Goal: Task Accomplishment & Management: Complete application form

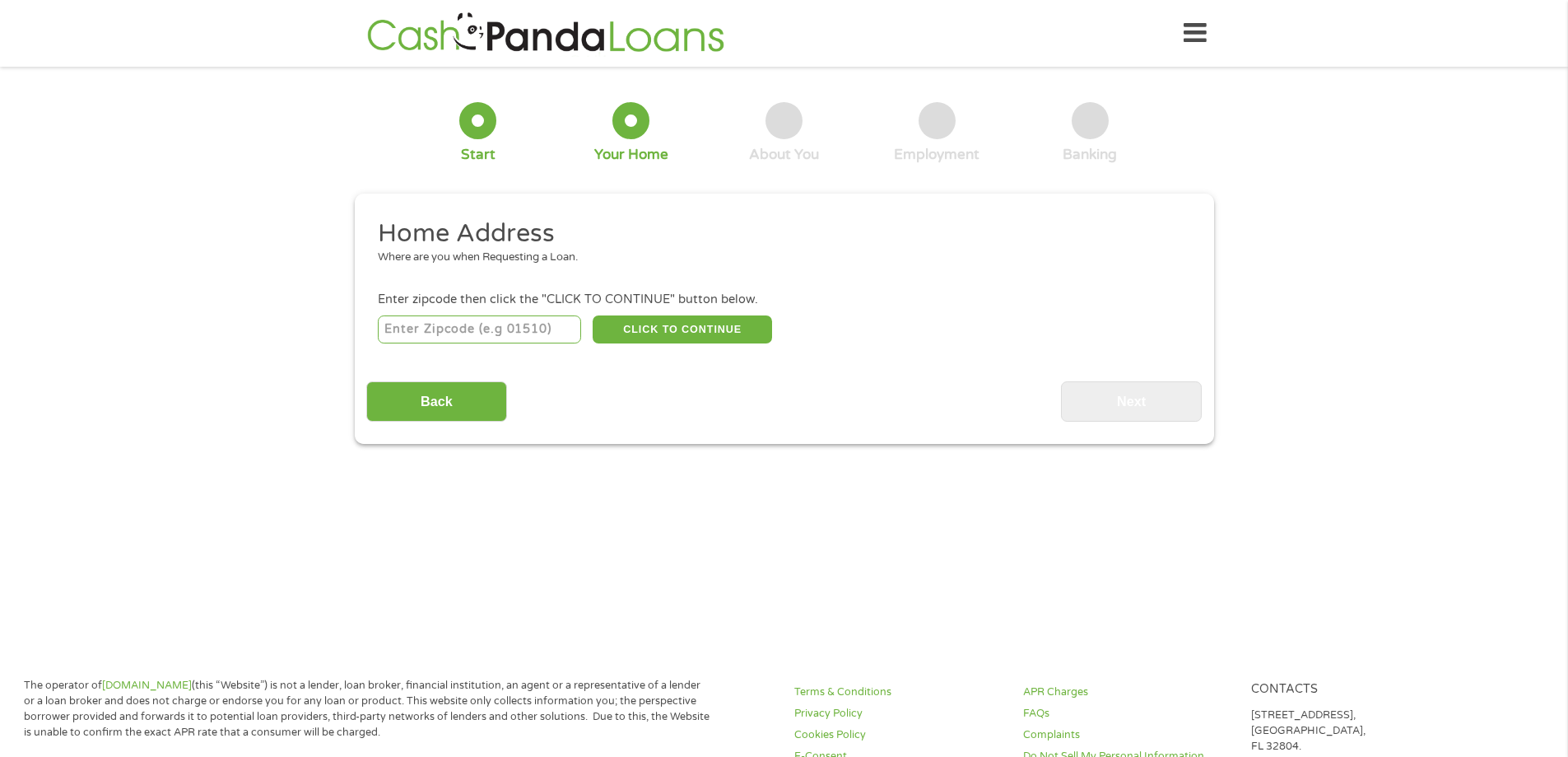
click at [482, 331] on input "number" at bounding box center [479, 329] width 203 height 28
type input "70090"
click at [640, 329] on button "CLICK TO CONTINUE" at bounding box center [682, 329] width 179 height 28
type input "70090"
type input "Vacherie"
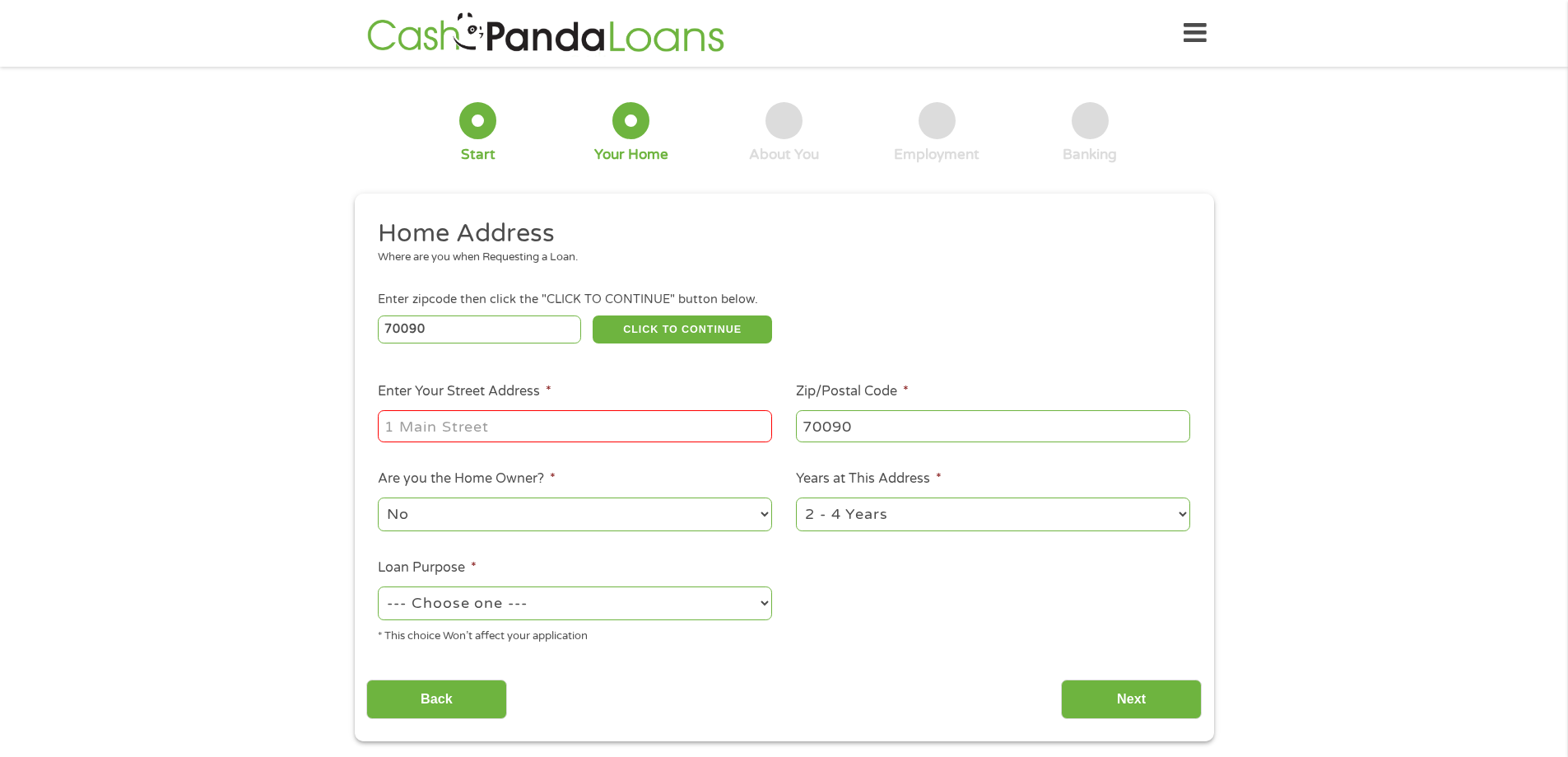
click at [570, 415] on input "Enter Your Street Address *" at bounding box center [575, 426] width 394 height 31
type input "[STREET_ADDRESS]"
click at [460, 609] on select "--- Choose one --- Pay Bills Debt Consolidation Home Improvement Major Purchase…" at bounding box center [575, 603] width 394 height 33
select select "debtconsolidation"
click at [378, 586] on select "--- Choose one --- Pay Bills Debt Consolidation Home Improvement Major Purchase…" at bounding box center [575, 603] width 394 height 33
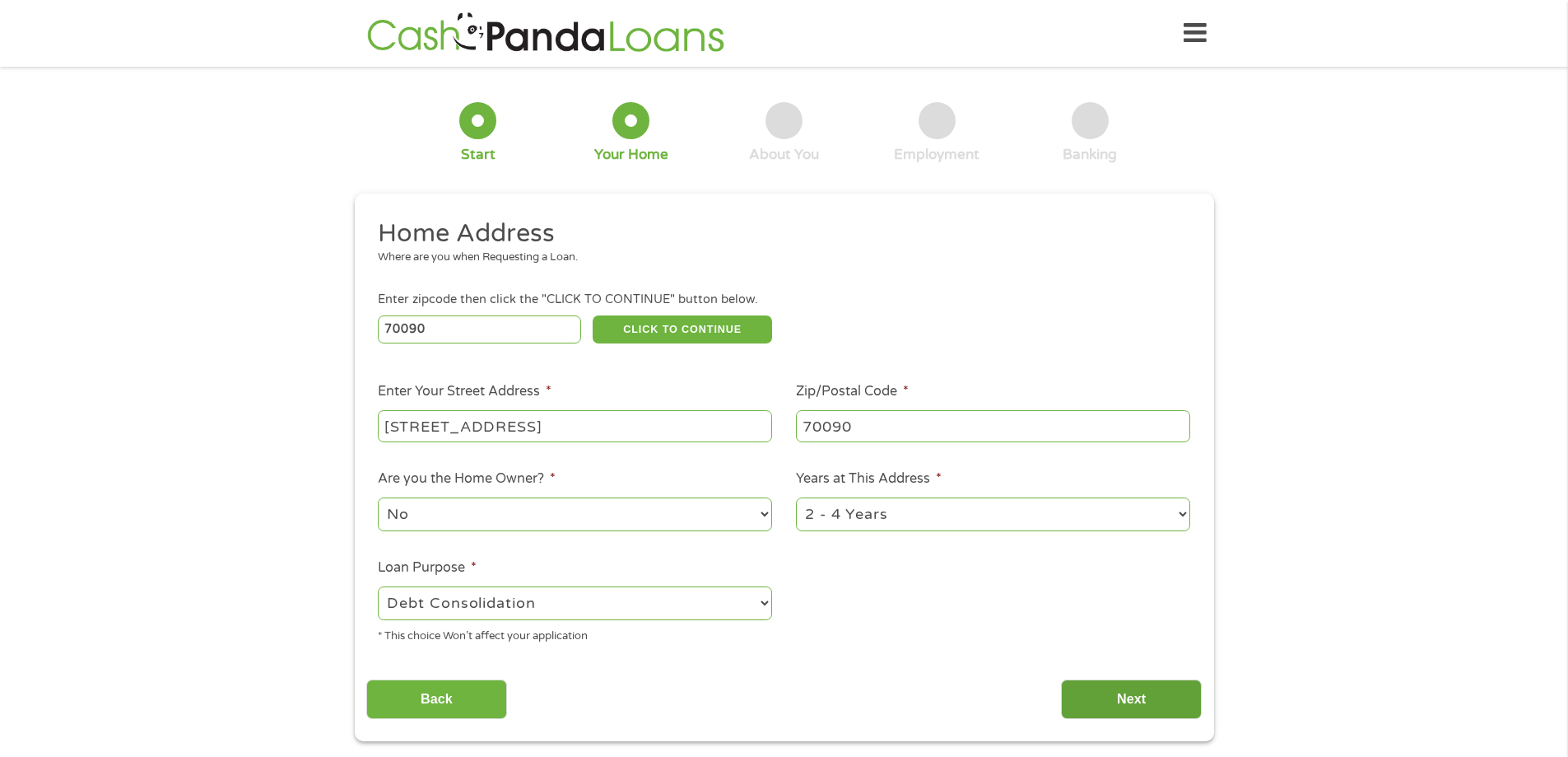
click at [1136, 688] on input "Next" at bounding box center [1132, 699] width 141 height 40
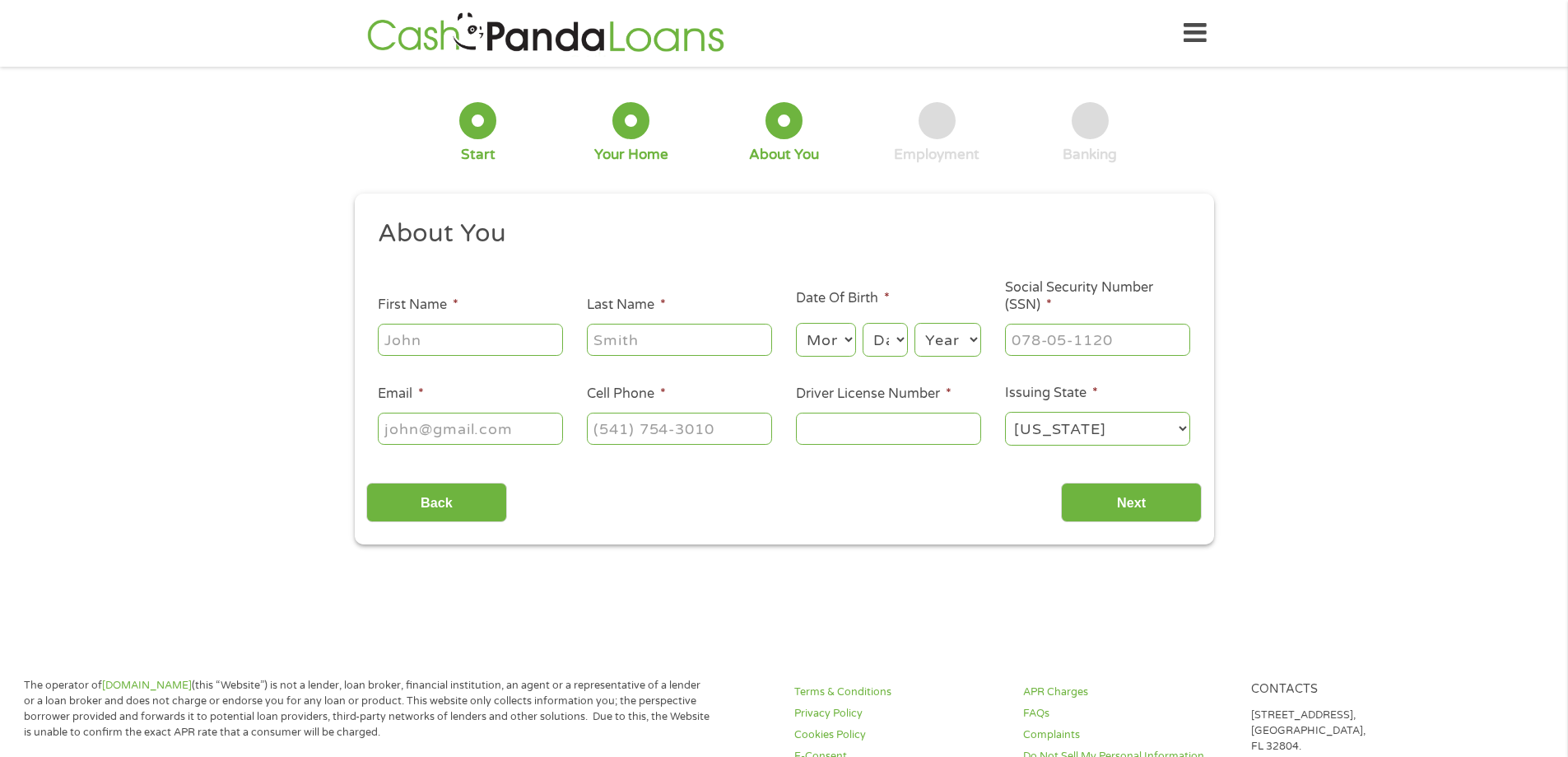
scroll to position [7, 7]
click at [466, 337] on input "First Name *" at bounding box center [470, 339] width 185 height 31
type input "Iana"
type input "[PERSON_NAME]"
type input "[EMAIL_ADDRESS][DOMAIN_NAME]"
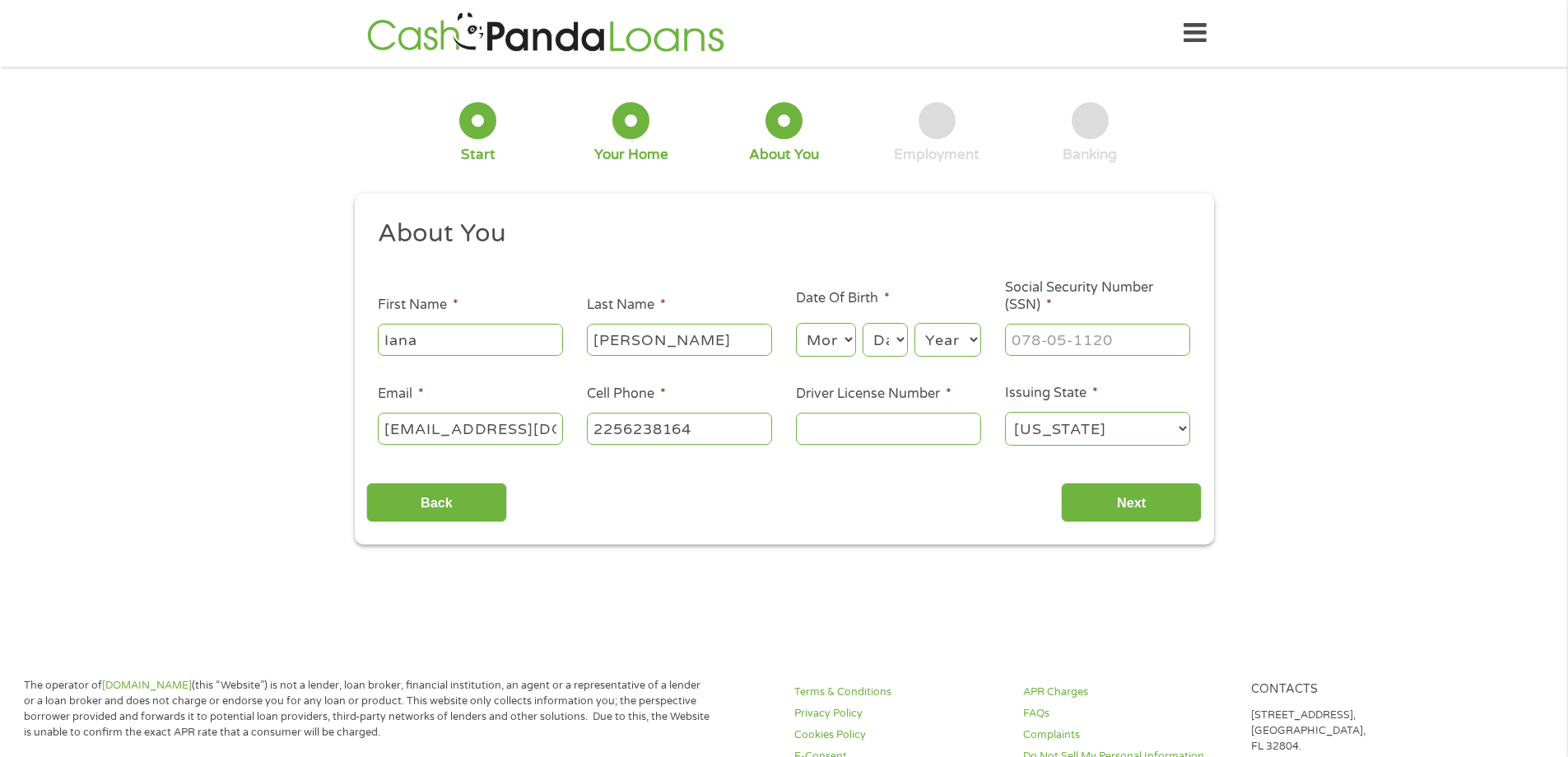
type input "[PHONE_NUMBER]"
click at [820, 337] on select "Month 1 2 3 4 5 6 7 8 9 10 11 12" at bounding box center [825, 339] width 60 height 33
select select "7"
click at [796, 323] on select "Month 1 2 3 4 5 6 7 8 9 10 11 12" at bounding box center [825, 339] width 60 height 33
click at [896, 340] on select "Day 1 2 3 4 5 6 7 8 9 10 11 12 13 14 15 16 17 18 19 20 21 22 23 24 25 26 27 28 …" at bounding box center [884, 339] width 44 height 33
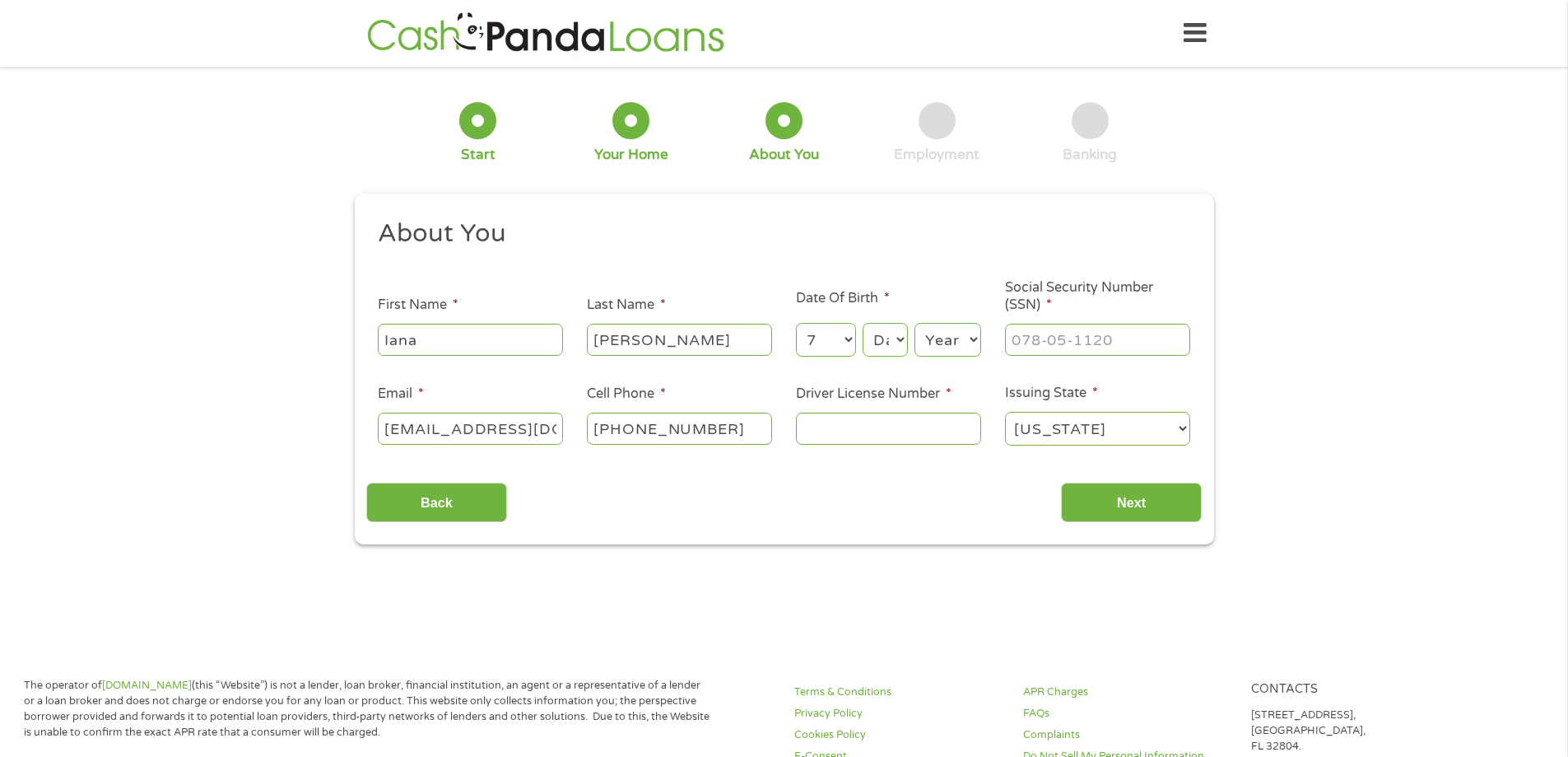
select select "30"
click at [862, 323] on select "Day 1 2 3 4 5 6 7 8 9 10 11 12 13 14 15 16 17 18 19 20 21 22 23 24 25 26 27 28 …" at bounding box center [884, 339] width 44 height 33
click at [924, 337] on select "Year [DATE] 2006 2005 2004 2003 2002 2001 2000 1999 1998 1997 1996 1995 1994 19…" at bounding box center [948, 339] width 67 height 33
select select "1984"
click at [914, 323] on select "Year [DATE] 2006 2005 2004 2003 2002 2001 2000 1999 1998 1997 1996 1995 1994 19…" at bounding box center [948, 339] width 67 height 33
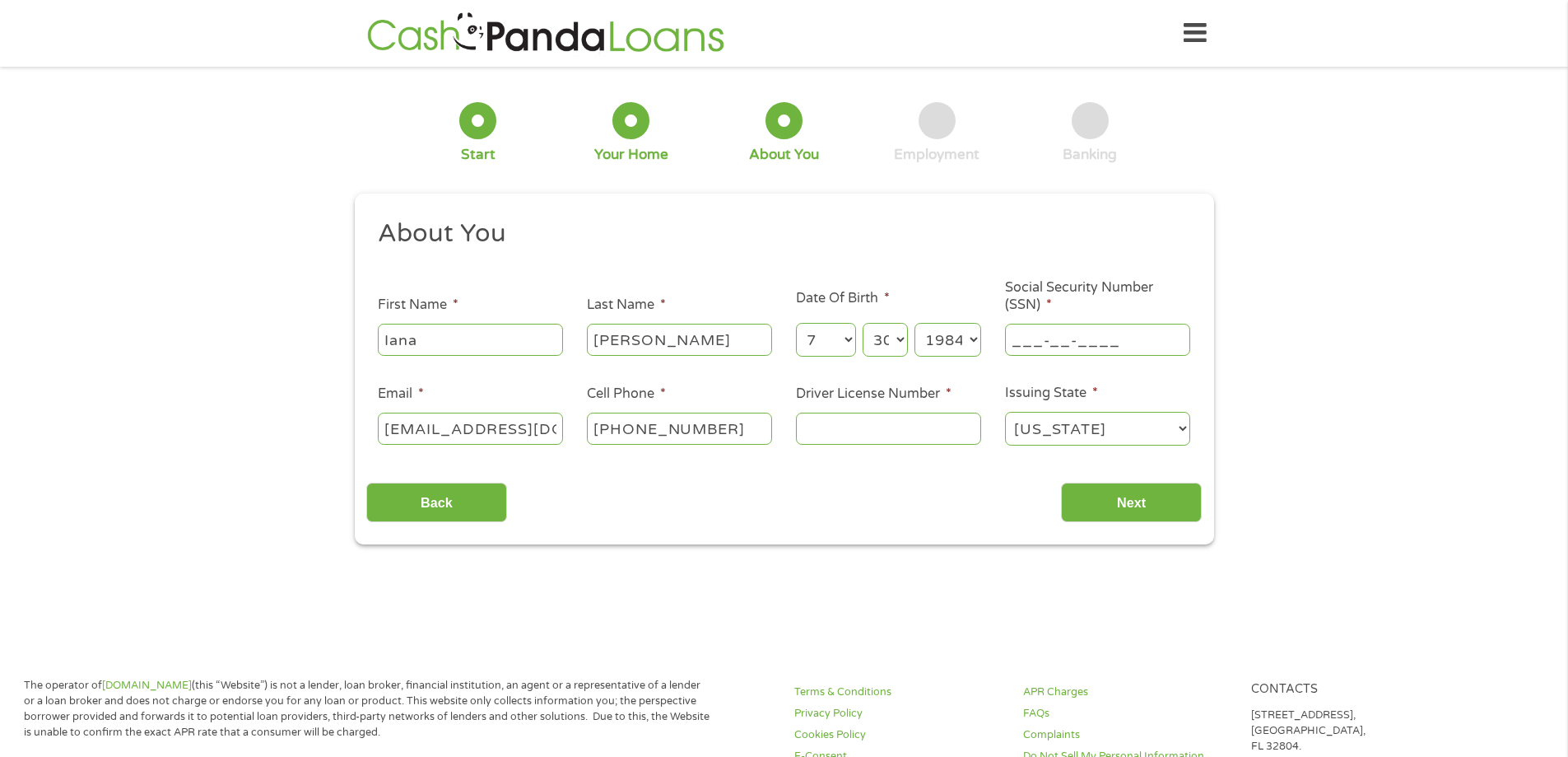
click at [1021, 329] on input "___-__-____" at bounding box center [1098, 339] width 185 height 31
click at [1006, 338] on input "___-__-____" at bounding box center [1098, 339] width 185 height 31
type input "439-55-0381"
click at [887, 432] on input "Driver License Number *" at bounding box center [888, 429] width 185 height 31
type input "008557811"
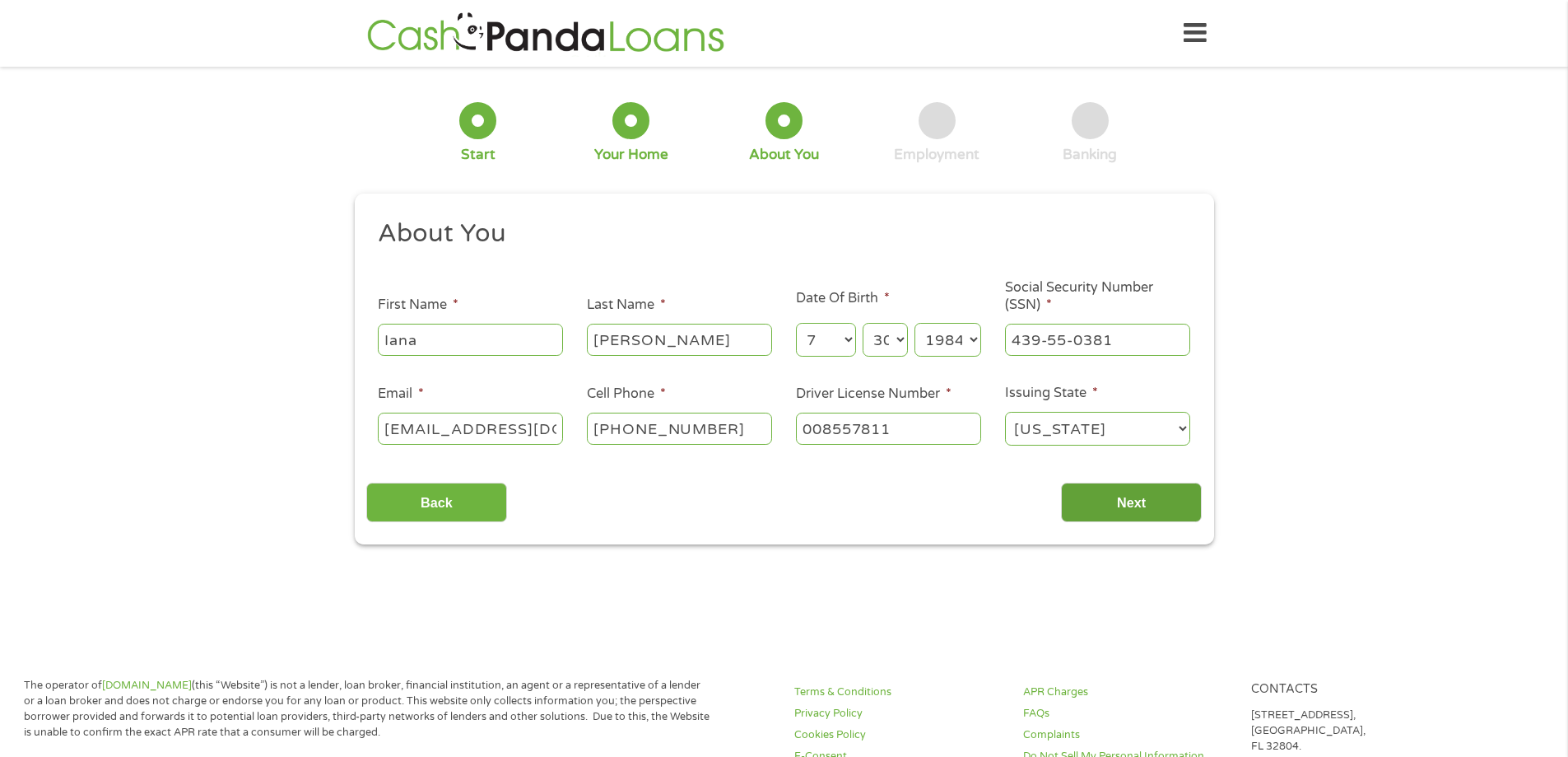
click at [1099, 500] on input "Next" at bounding box center [1132, 502] width 141 height 40
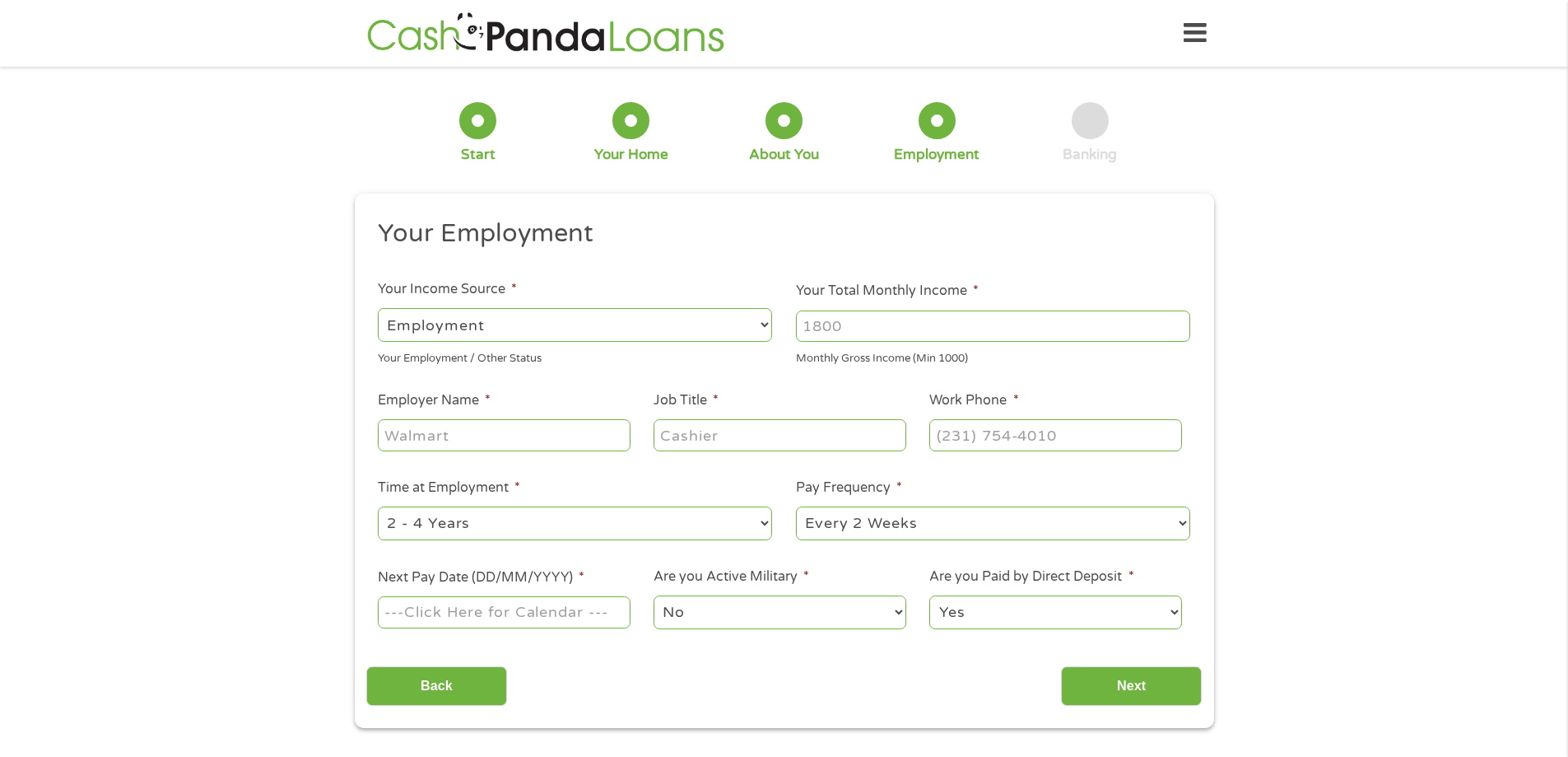
click at [894, 336] on input "Your Total Monthly Income *" at bounding box center [993, 327] width 394 height 31
type input "4000"
click at [562, 430] on input "Employer Name *" at bounding box center [504, 435] width 252 height 31
type input "St [PERSON_NAME] Government"
type input "Code Enforcement"
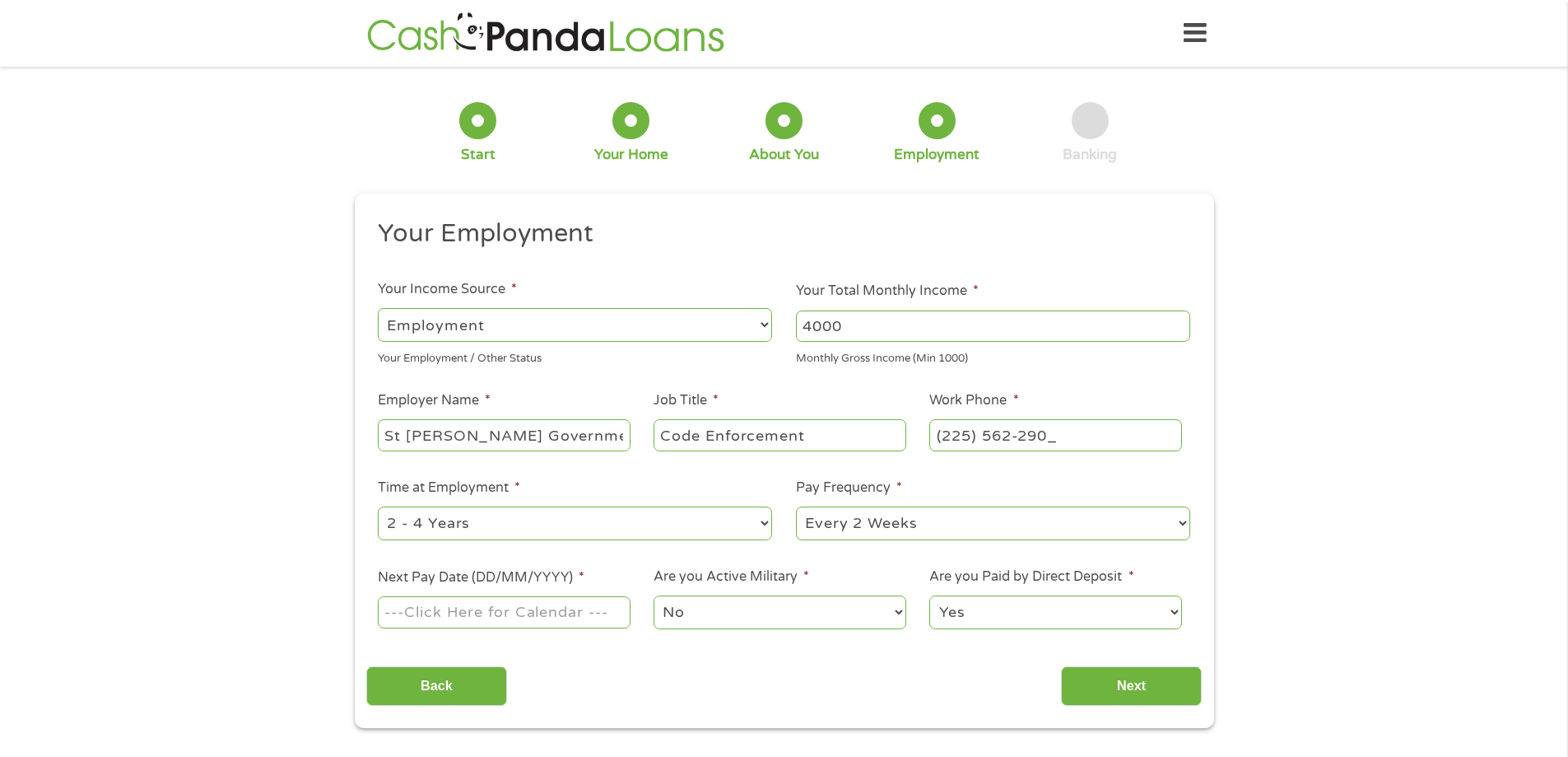
type input "[PHONE_NUMBER]"
click at [465, 530] on select "--- Choose one --- 1 Year or less 1 - 2 Years 2 - 4 Years Over 4 Years" at bounding box center [575, 524] width 394 height 33
select select "60months"
click at [378, 507] on select "--- Choose one --- 1 Year or less 1 - 2 Years 2 - 4 Years Over 4 Years" at bounding box center [575, 524] width 394 height 33
click at [459, 604] on input "Next Pay Date (DD/MM/YYYY) *" at bounding box center [504, 612] width 252 height 31
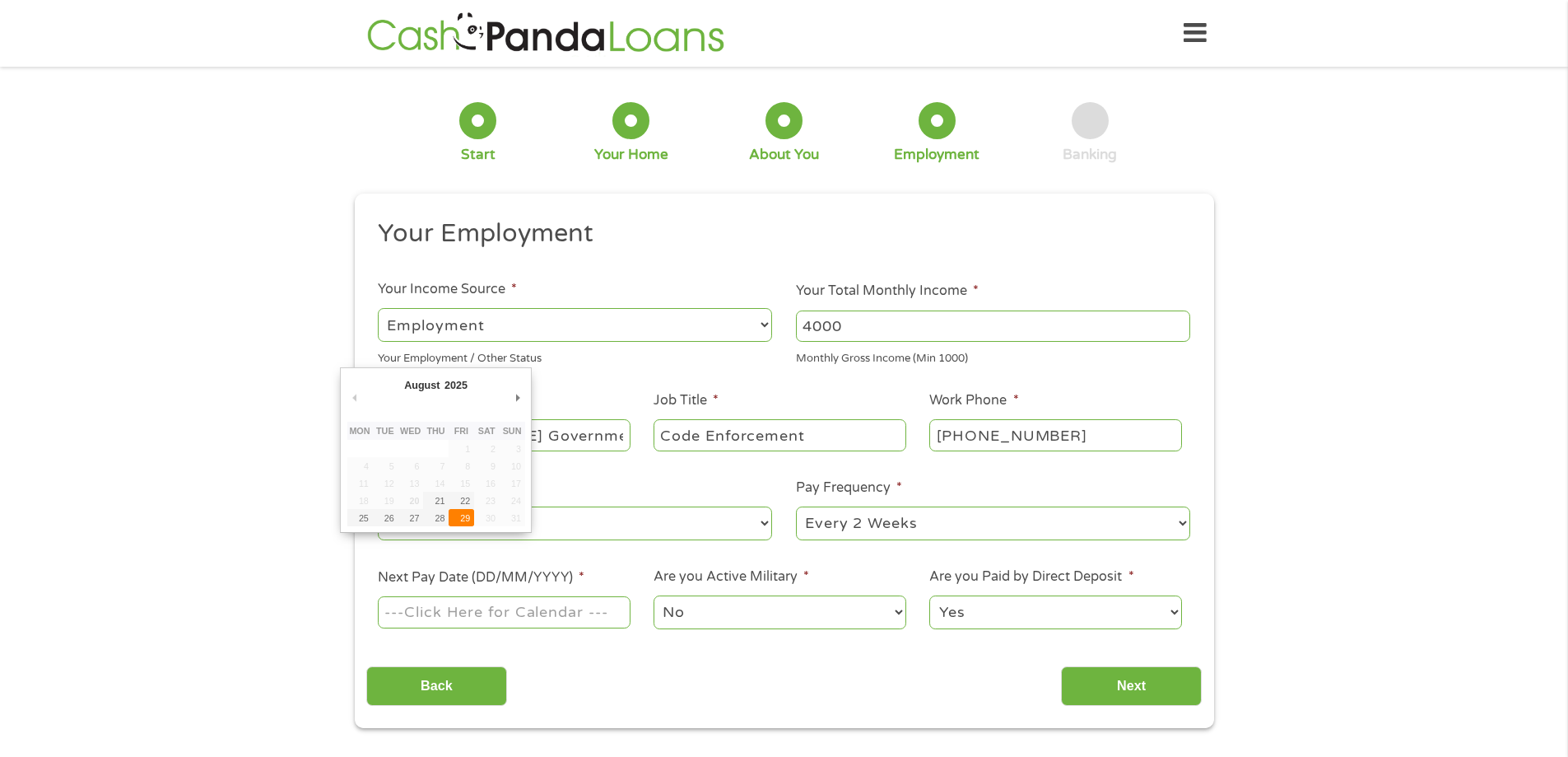
type input "[DATE]"
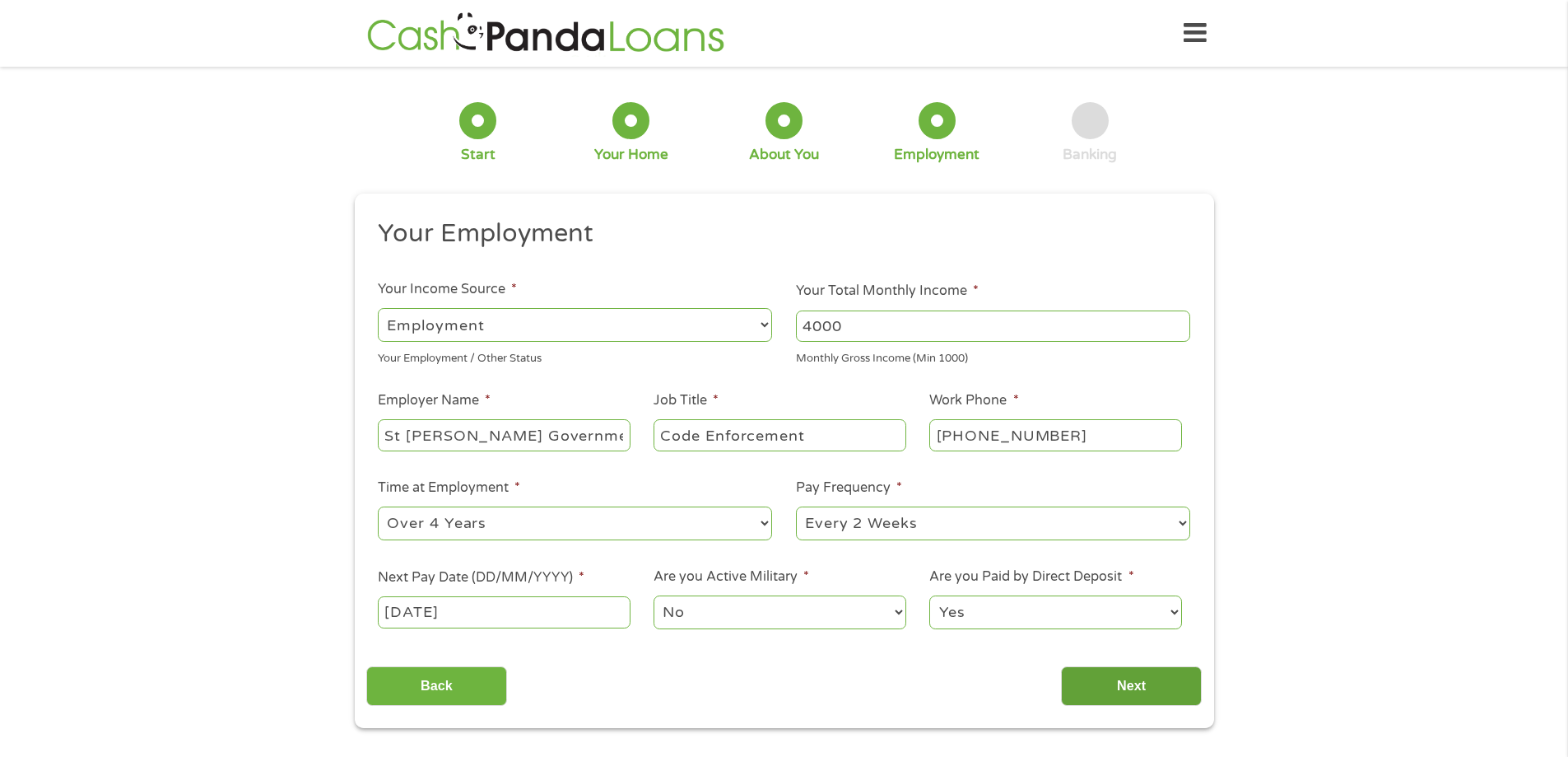
click at [1115, 679] on input "Next" at bounding box center [1132, 686] width 141 height 40
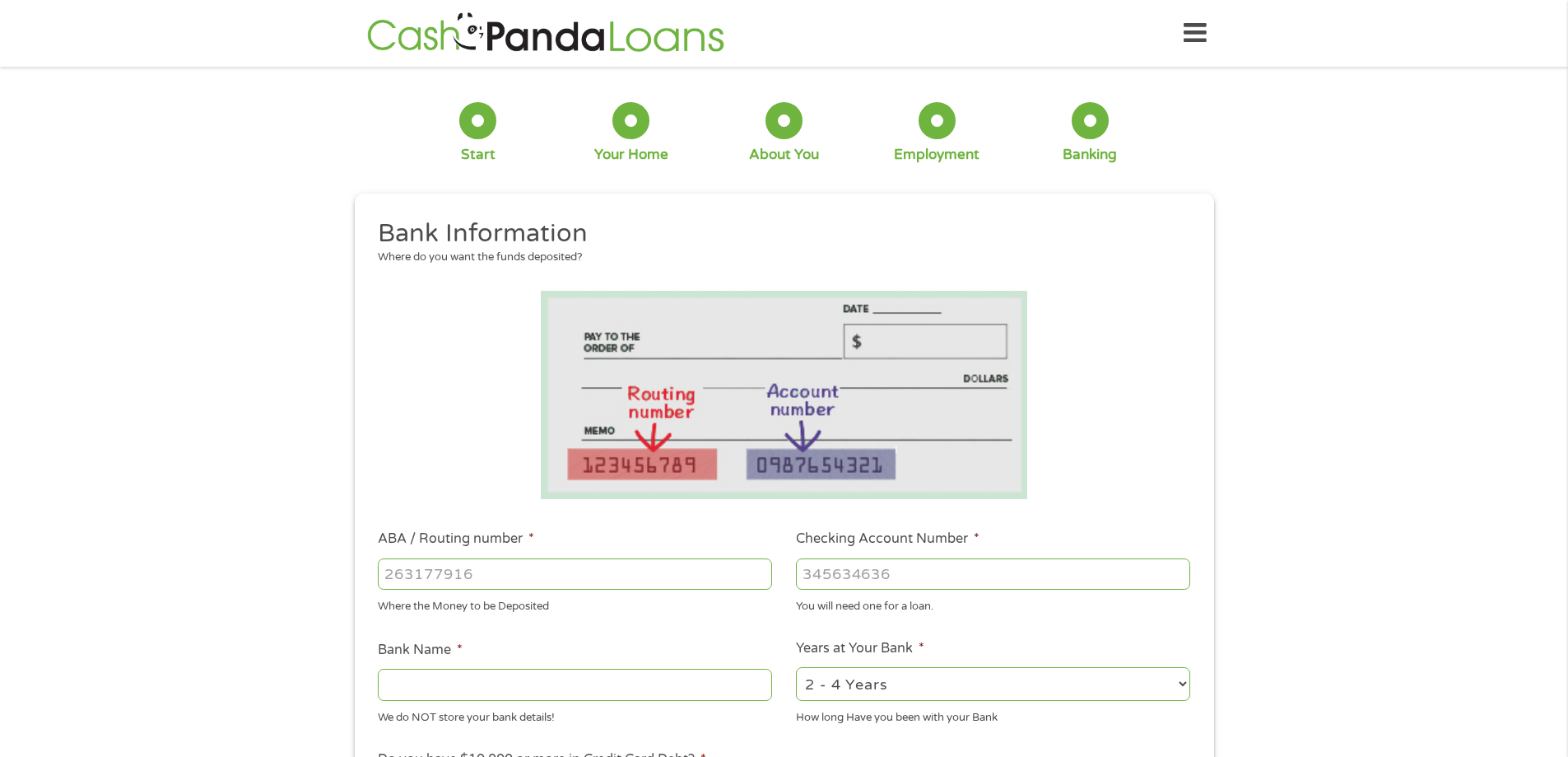
click at [470, 567] on input "ABA / Routing number *" at bounding box center [575, 574] width 394 height 31
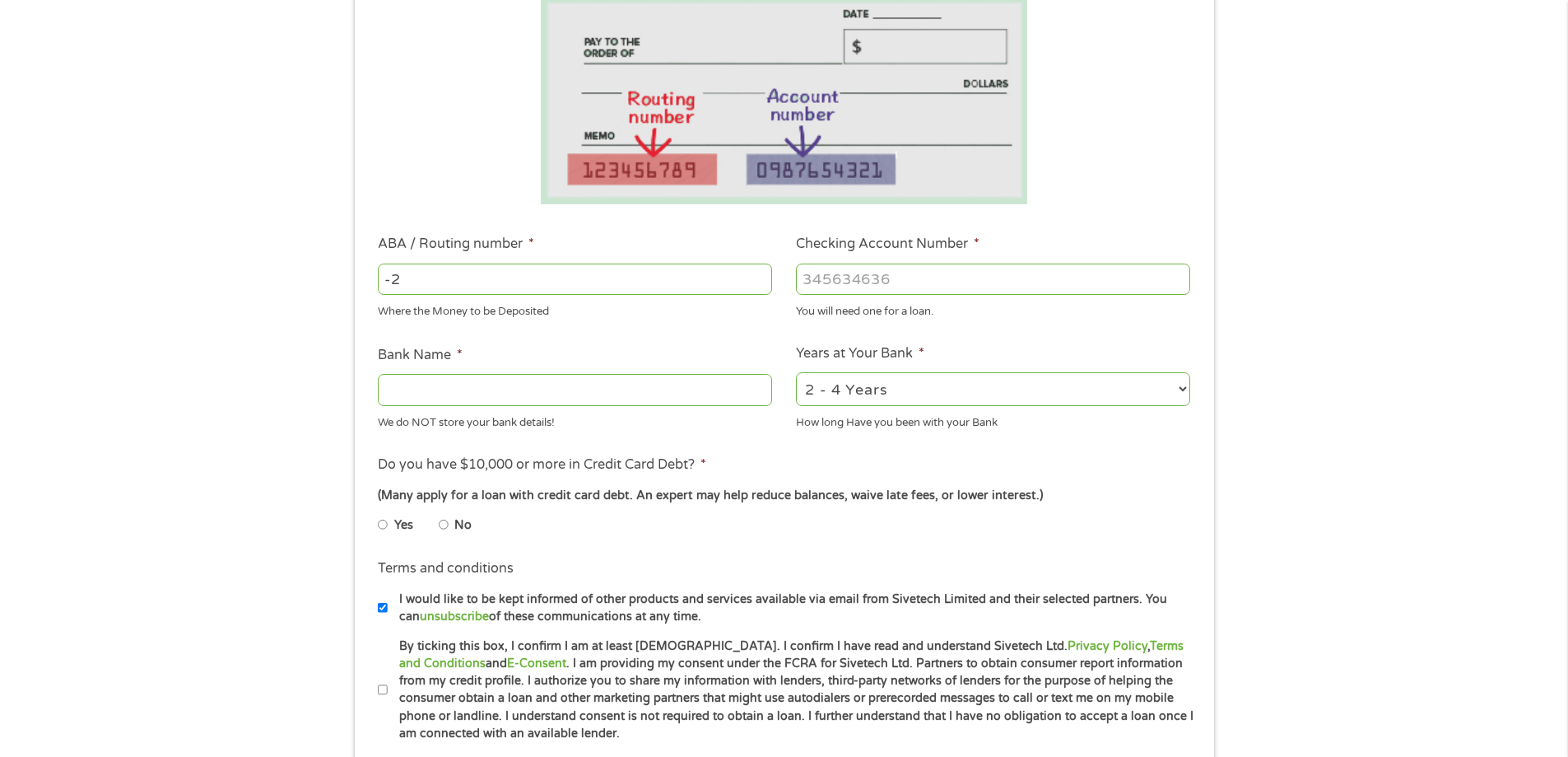
scroll to position [329, 0]
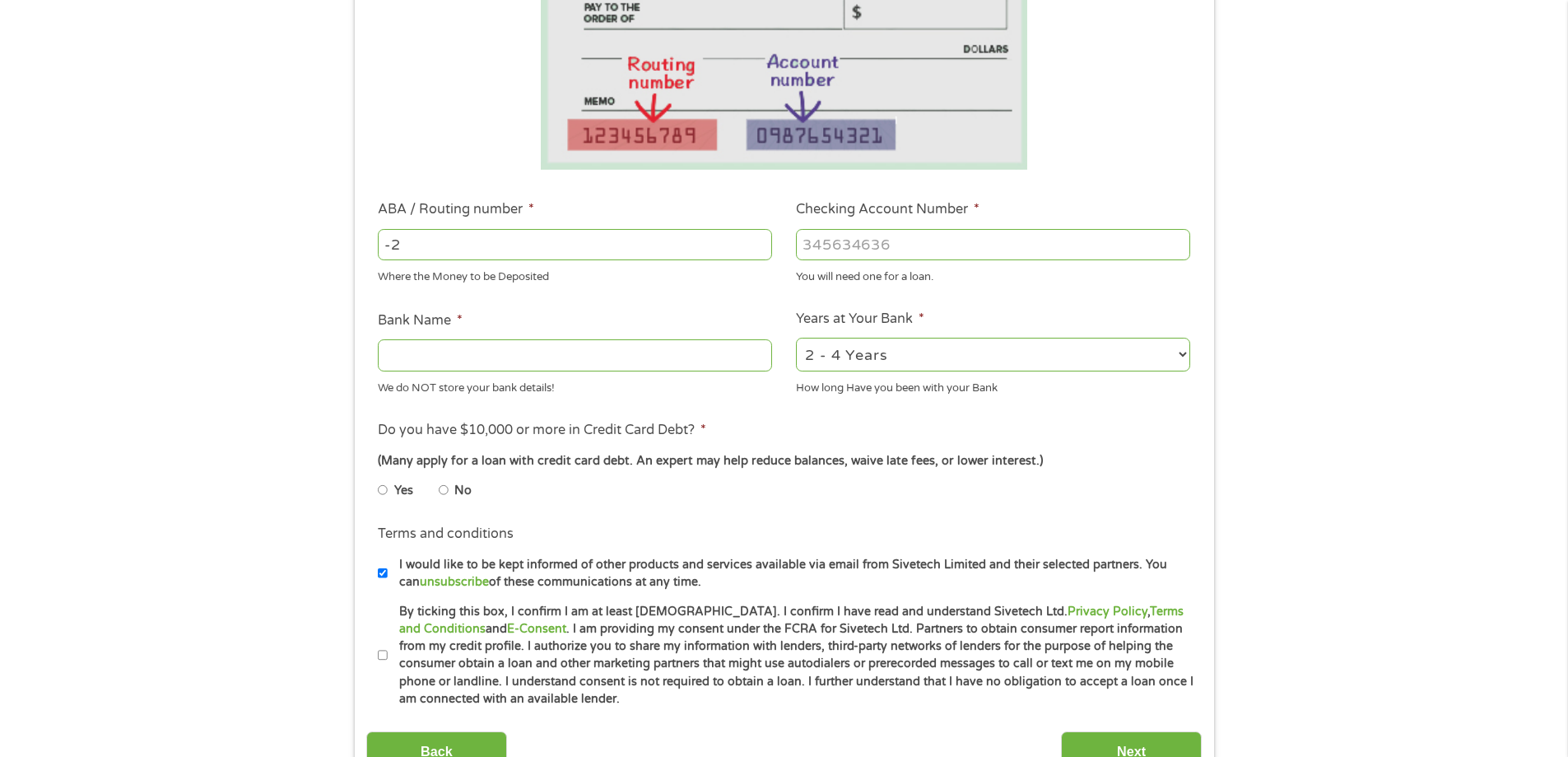
click at [527, 249] on input "-2" at bounding box center [575, 245] width 394 height 31
drag, startPoint x: 522, startPoint y: 248, endPoint x: 389, endPoint y: 239, distance: 133.3
click at [389, 239] on input "-2" at bounding box center [575, 245] width 394 height 31
click at [395, 246] on input "-2" at bounding box center [575, 245] width 394 height 31
type input "-265075087"
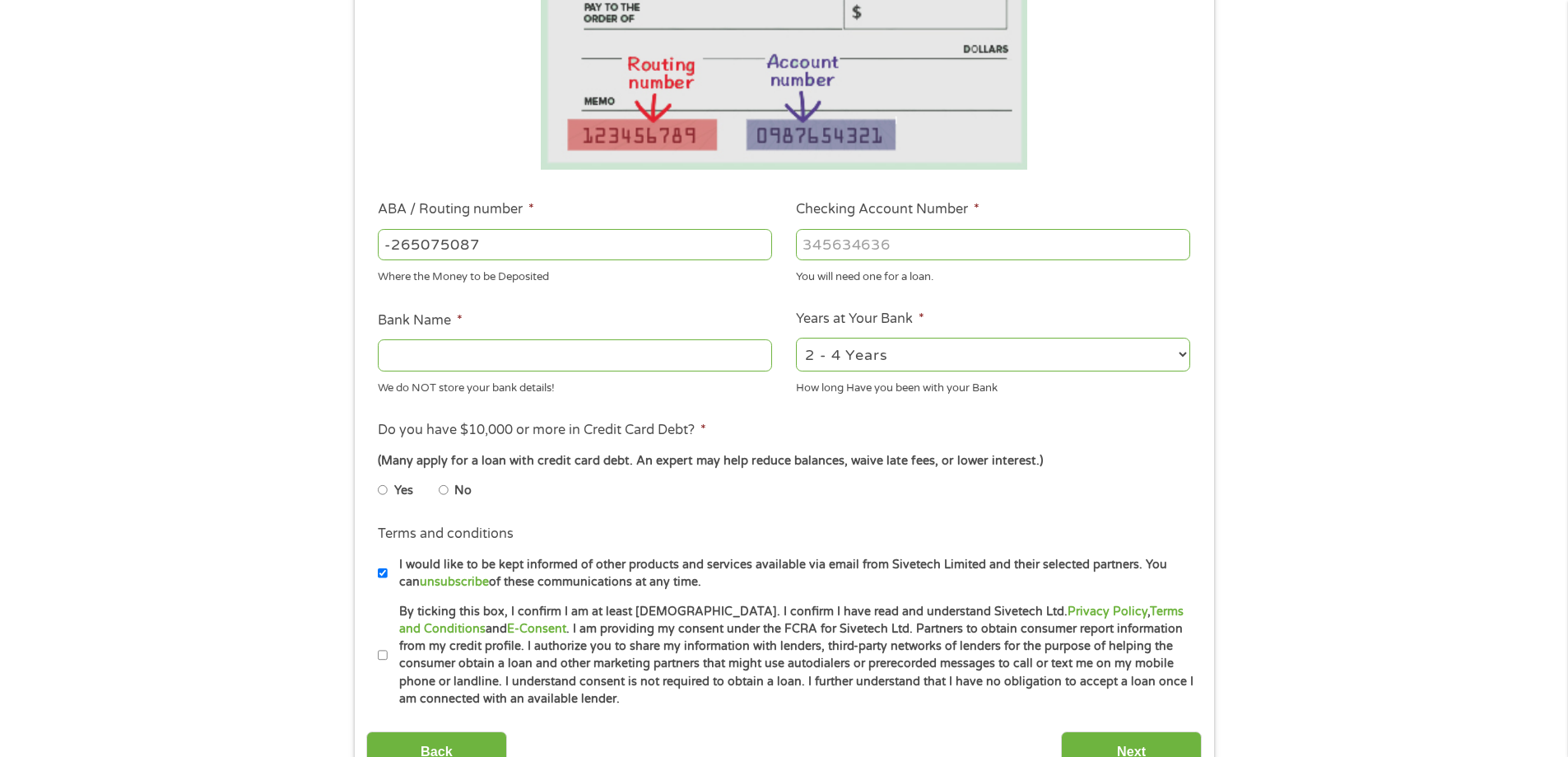
click at [828, 242] on input "Checking Account Number *" at bounding box center [993, 245] width 394 height 31
click at [836, 240] on input "Checking Account Number *" at bounding box center [993, 245] width 394 height 31
paste input "1"
type input "10700001438236"
click at [628, 347] on input "Bank Name *" at bounding box center [575, 355] width 394 height 31
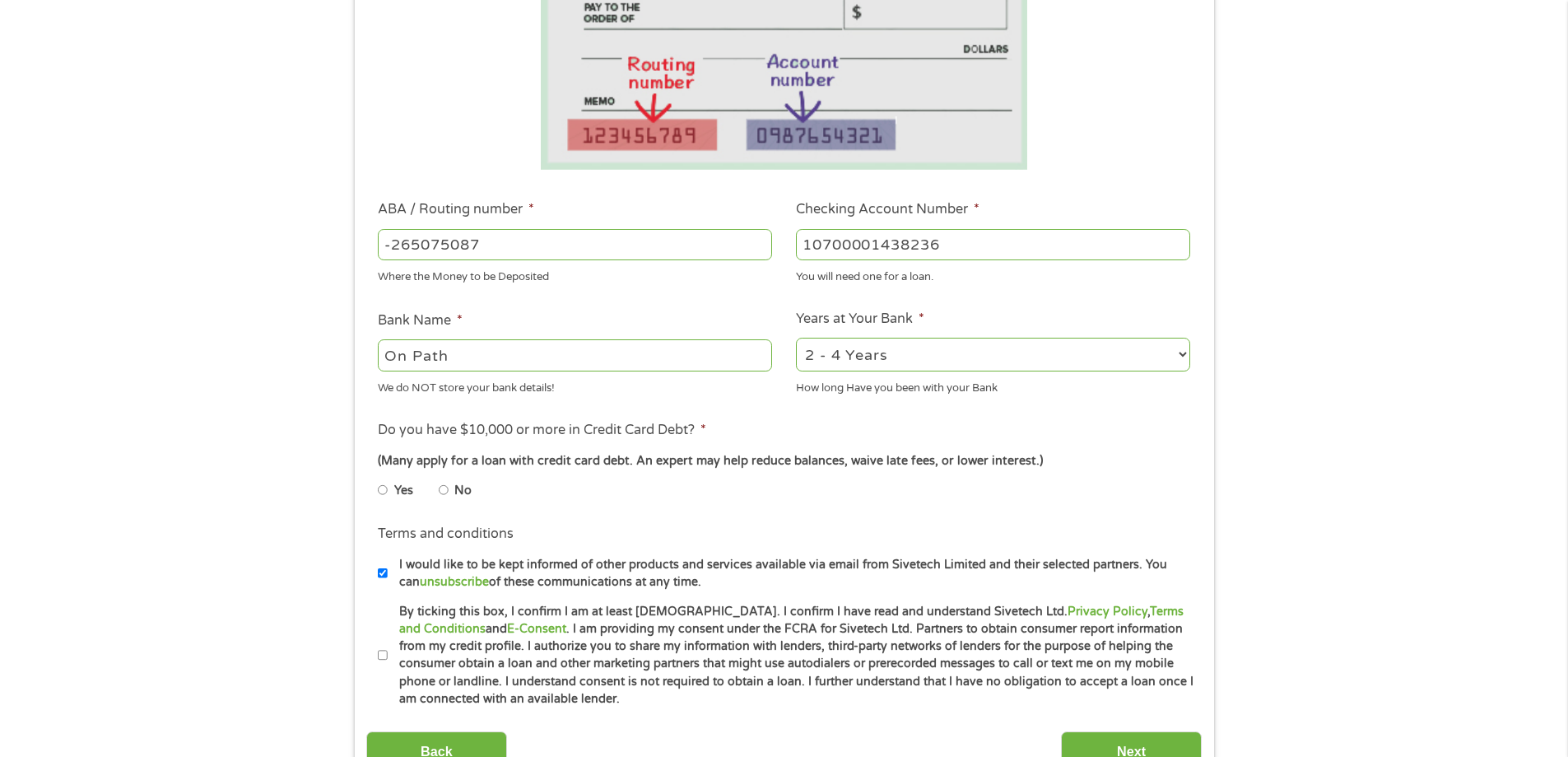
type input "On Path"
click at [815, 342] on select "2 - 4 Years 6 - 12 Months 1 - 2 Years Over 4 Years" at bounding box center [993, 354] width 394 height 33
select select "60months"
click at [796, 337] on select "2 - 4 Years 6 - 12 Months 1 - 2 Years Over 4 Years" at bounding box center [993, 354] width 394 height 33
click at [445, 491] on input "No" at bounding box center [444, 489] width 10 height 26
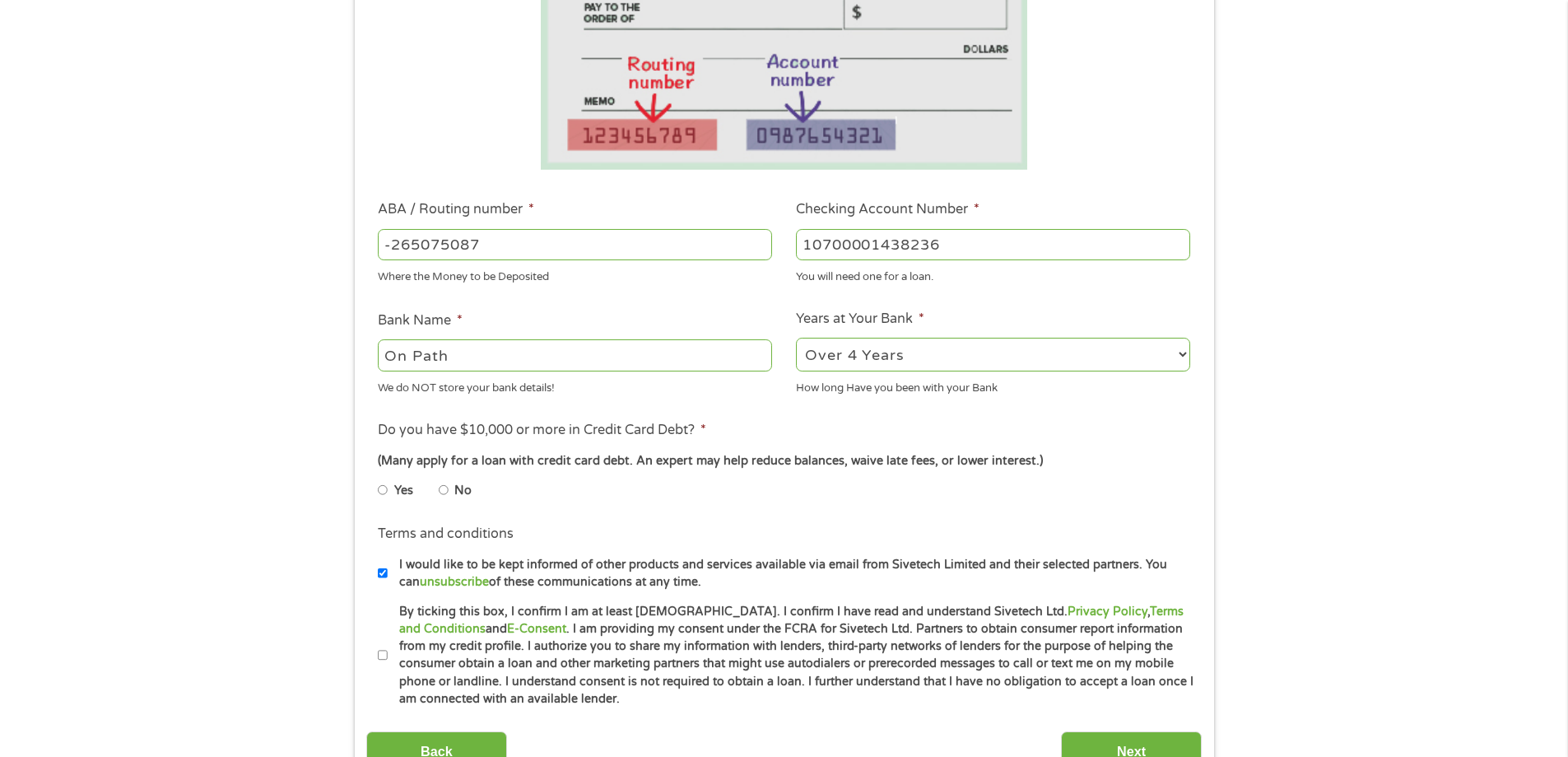
radio input "true"
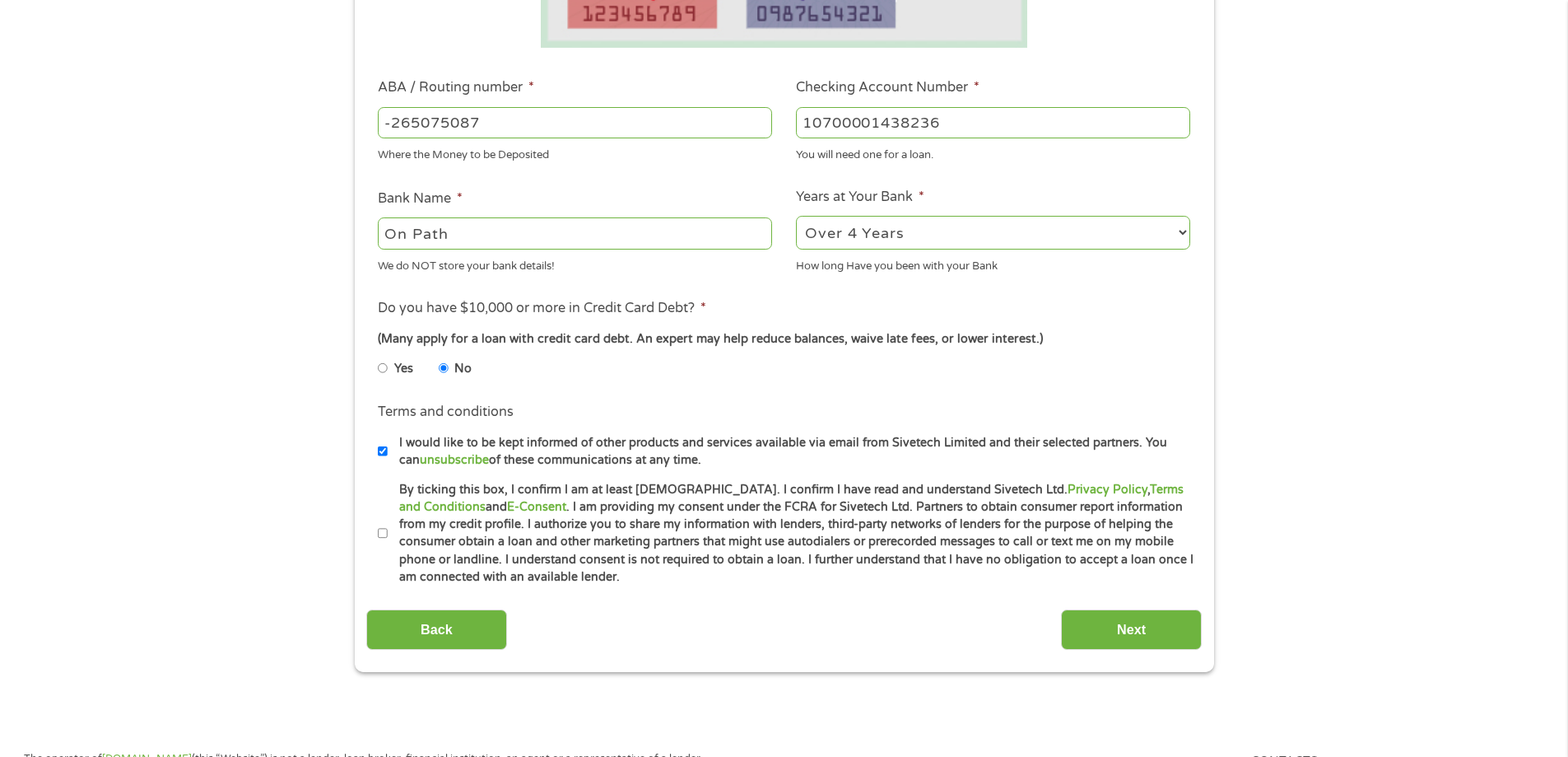
scroll to position [494, 0]
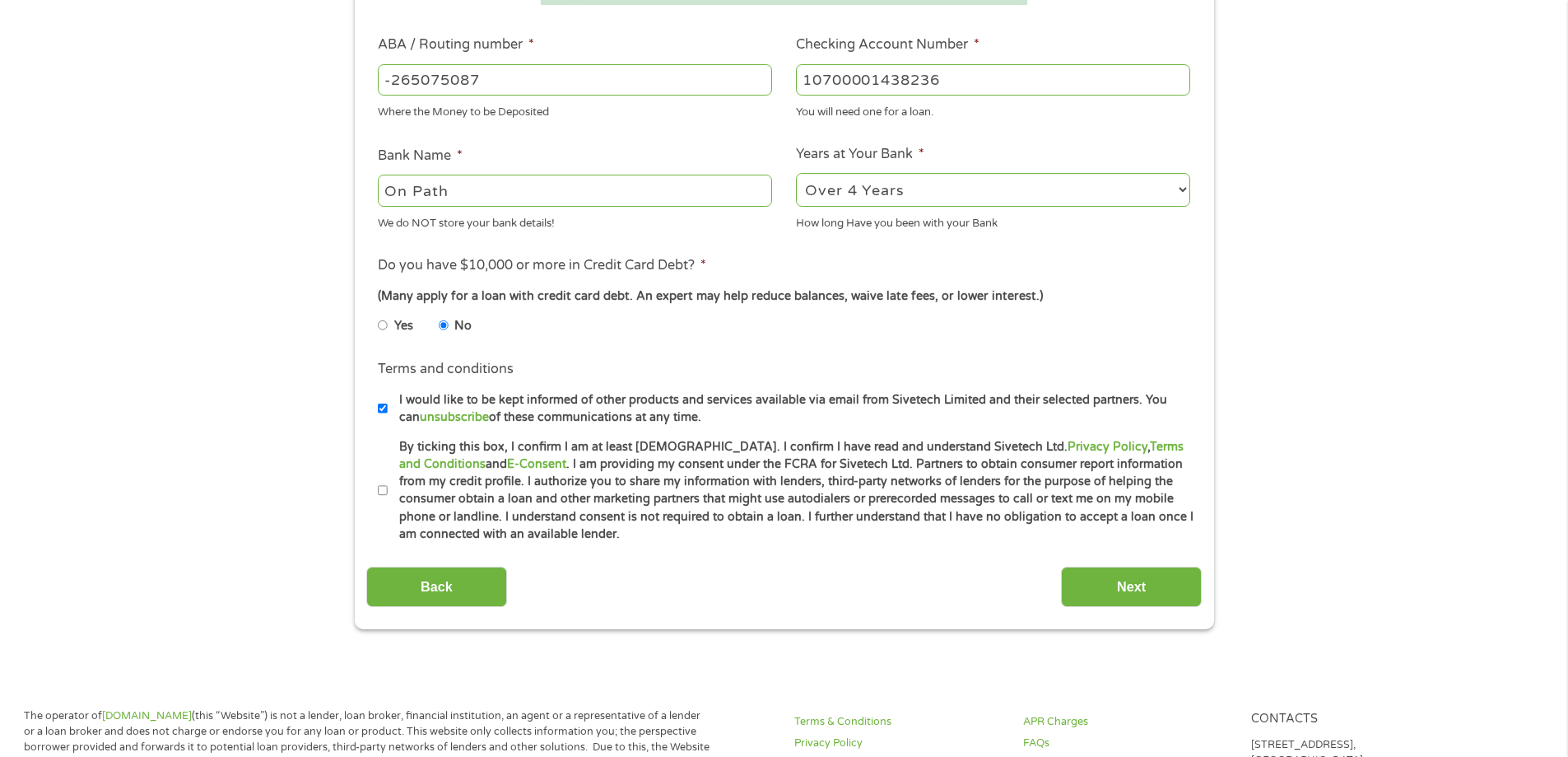
click at [379, 409] on input "I would like to be kept informed of other products and services available via e…" at bounding box center [383, 408] width 10 height 26
checkbox input "false"
click at [380, 491] on input "By ticking this box, I confirm I am at least [DEMOGRAPHIC_DATA]. I confirm I ha…" at bounding box center [383, 490] width 10 height 26
checkbox input "true"
click at [1107, 594] on input "Next" at bounding box center [1132, 586] width 141 height 40
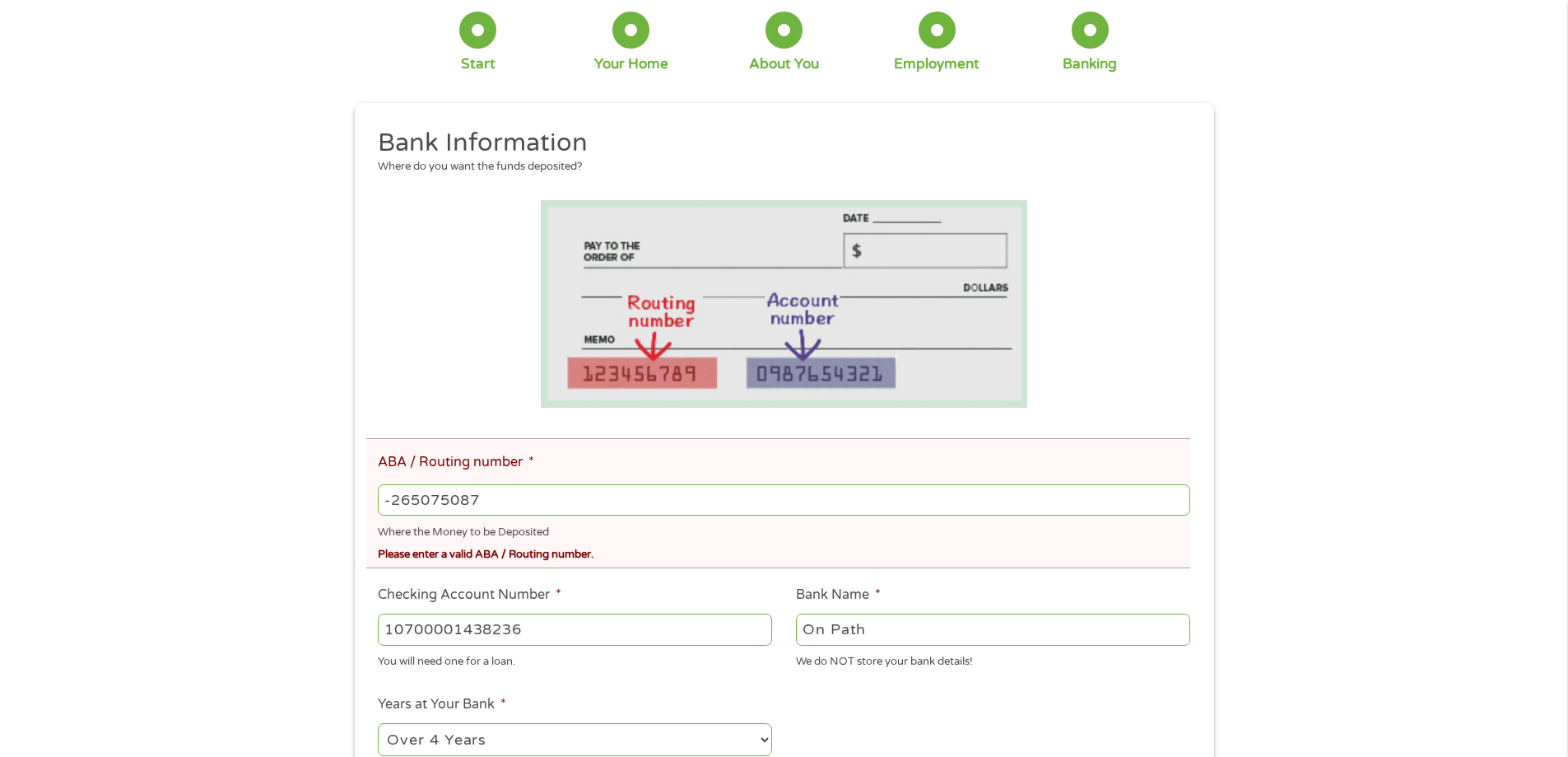
scroll to position [165, 0]
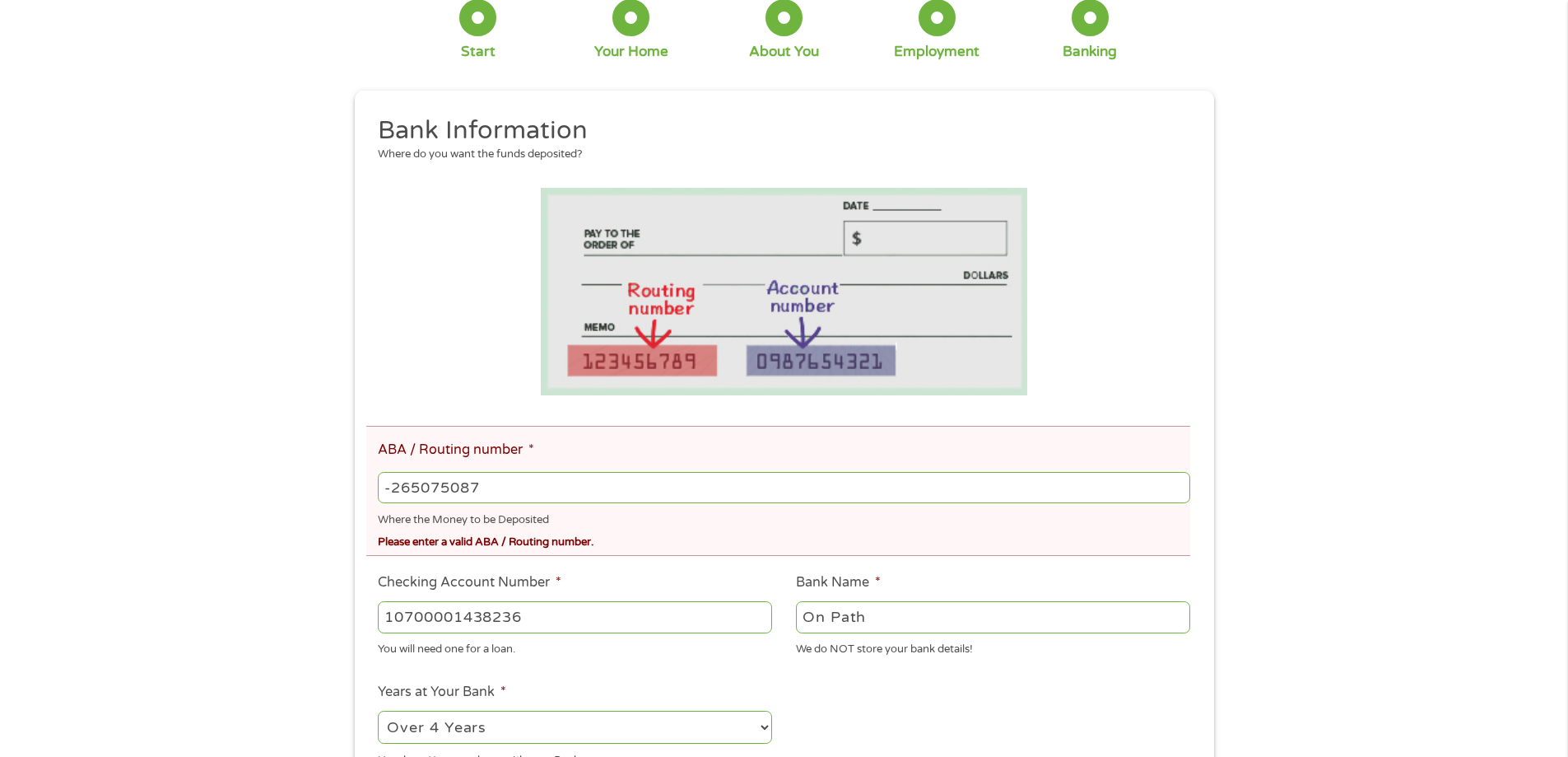
click at [400, 500] on input "-265075087" at bounding box center [784, 487] width 811 height 31
drag, startPoint x: 502, startPoint y: 489, endPoint x: 331, endPoint y: 490, distance: 171.0
click at [331, 490] on div "There was a problem with your submission. Please review the fields below. 1 Sta…" at bounding box center [784, 540] width 1568 height 1253
type input "265075087"
type input "ASI FEDERAL CREDIT UNION"
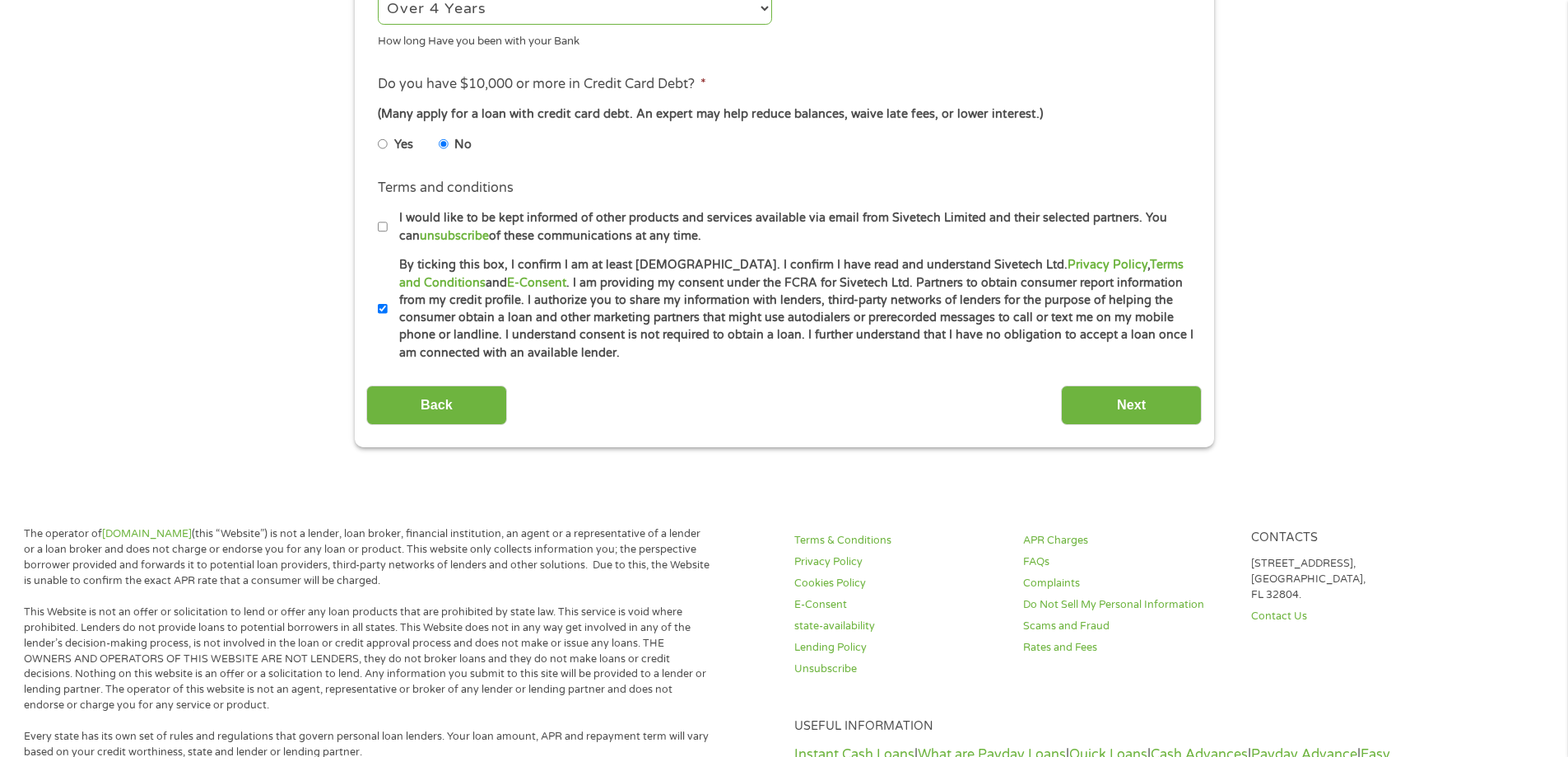
scroll to position [906, 0]
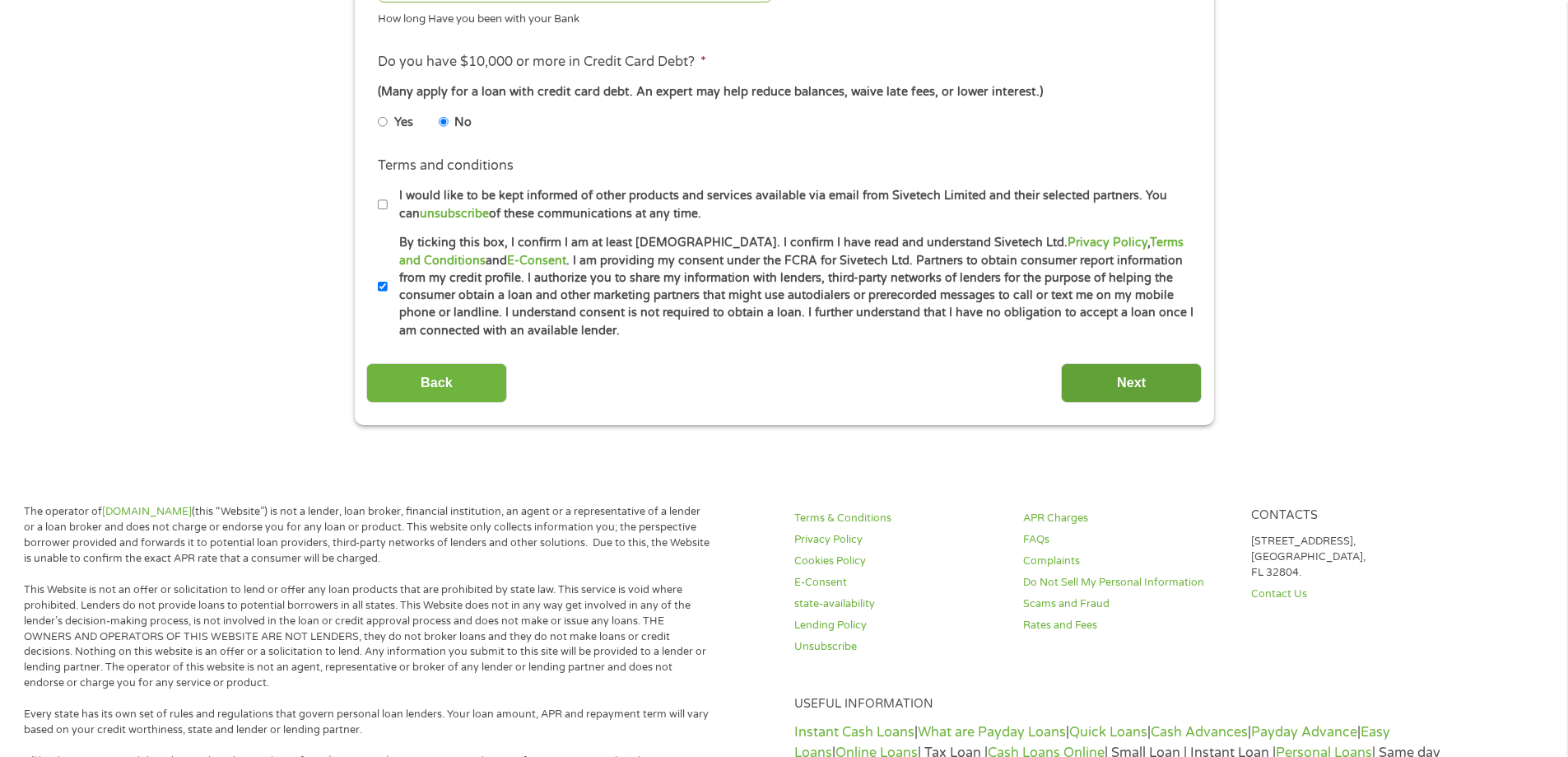
type input "265075087"
click at [1099, 375] on input "Next" at bounding box center [1132, 382] width 141 height 40
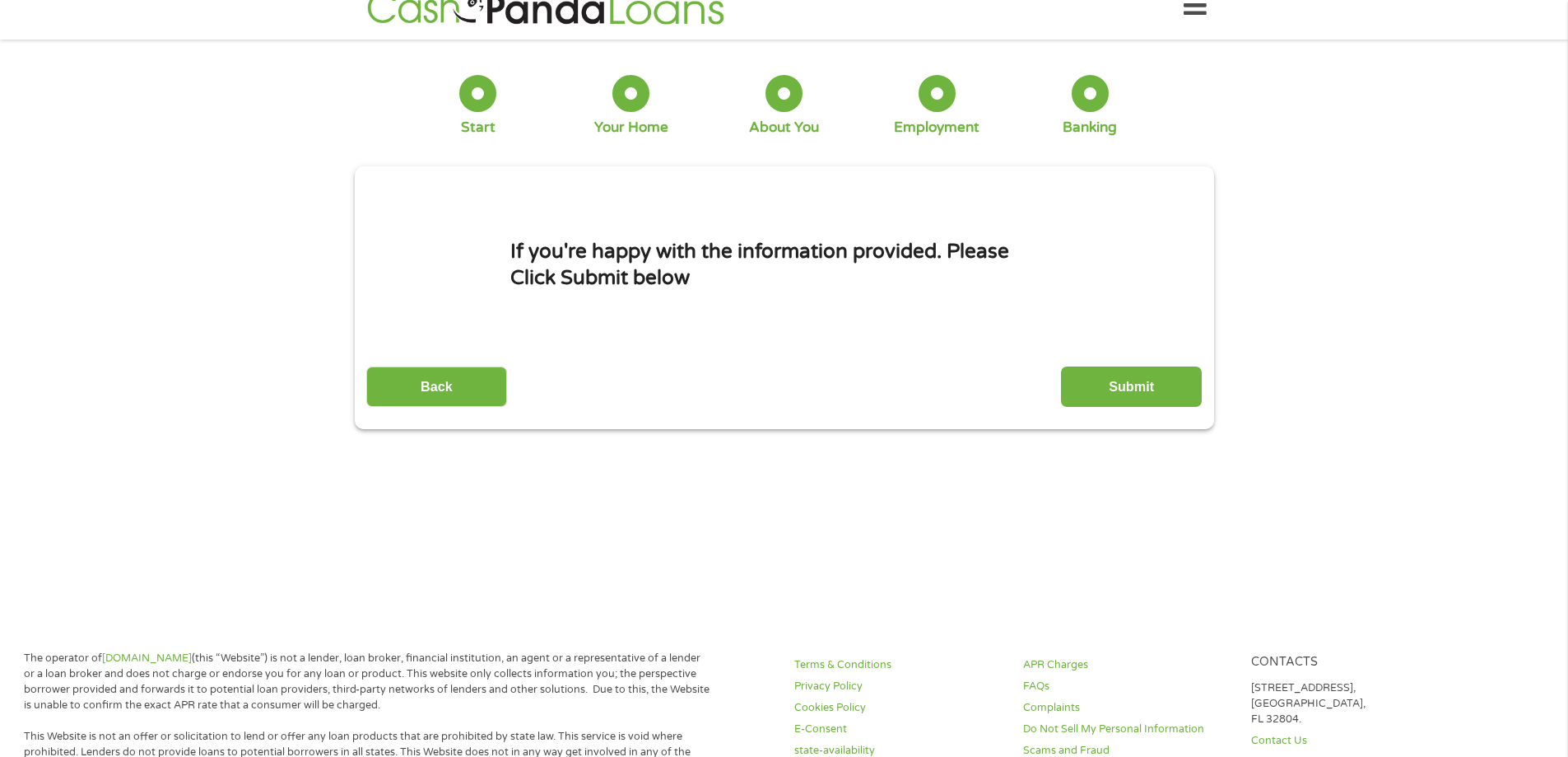
scroll to position [0, 0]
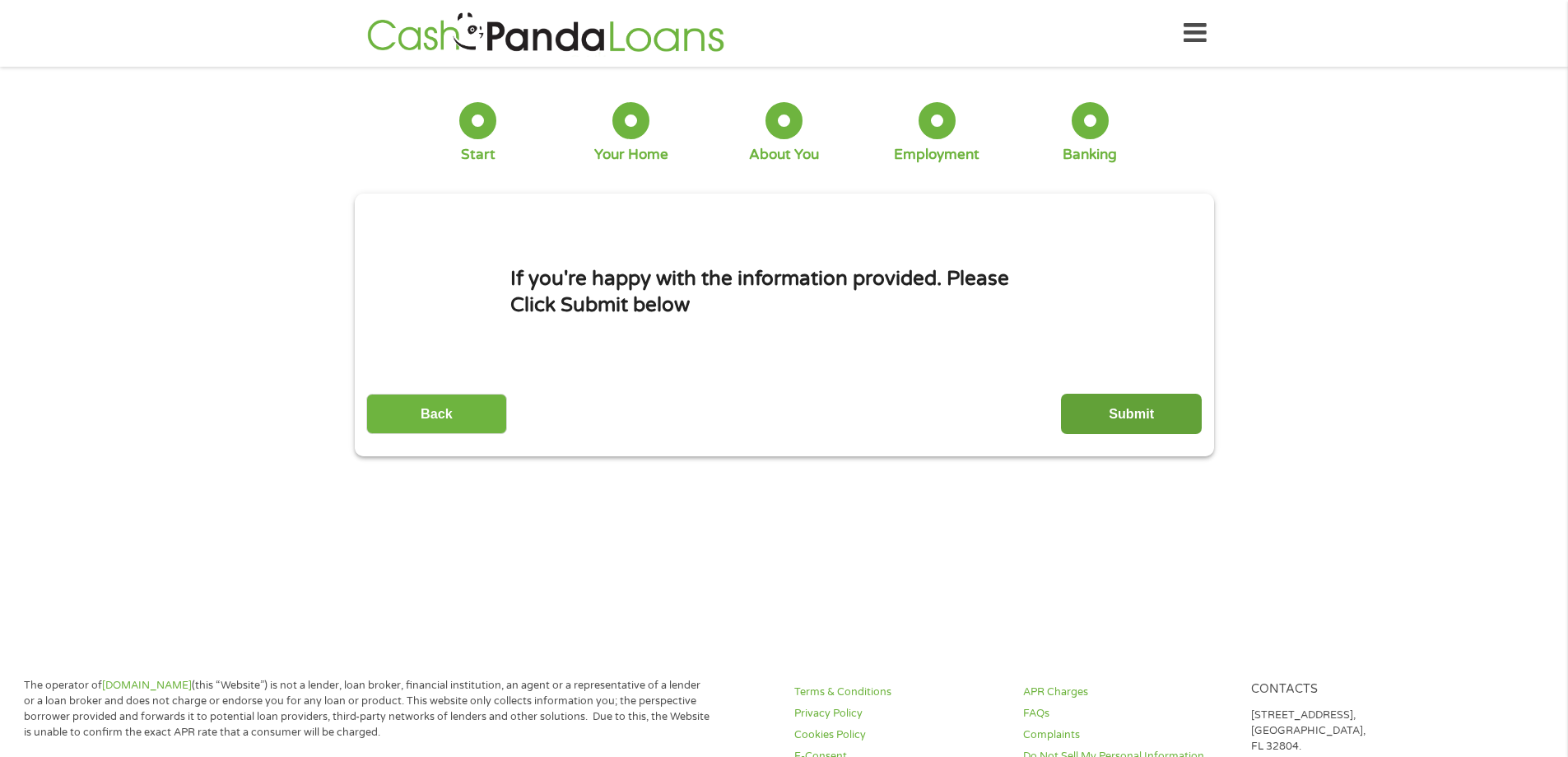
click at [1108, 401] on input "Submit" at bounding box center [1132, 414] width 141 height 40
